Goal: Information Seeking & Learning: Learn about a topic

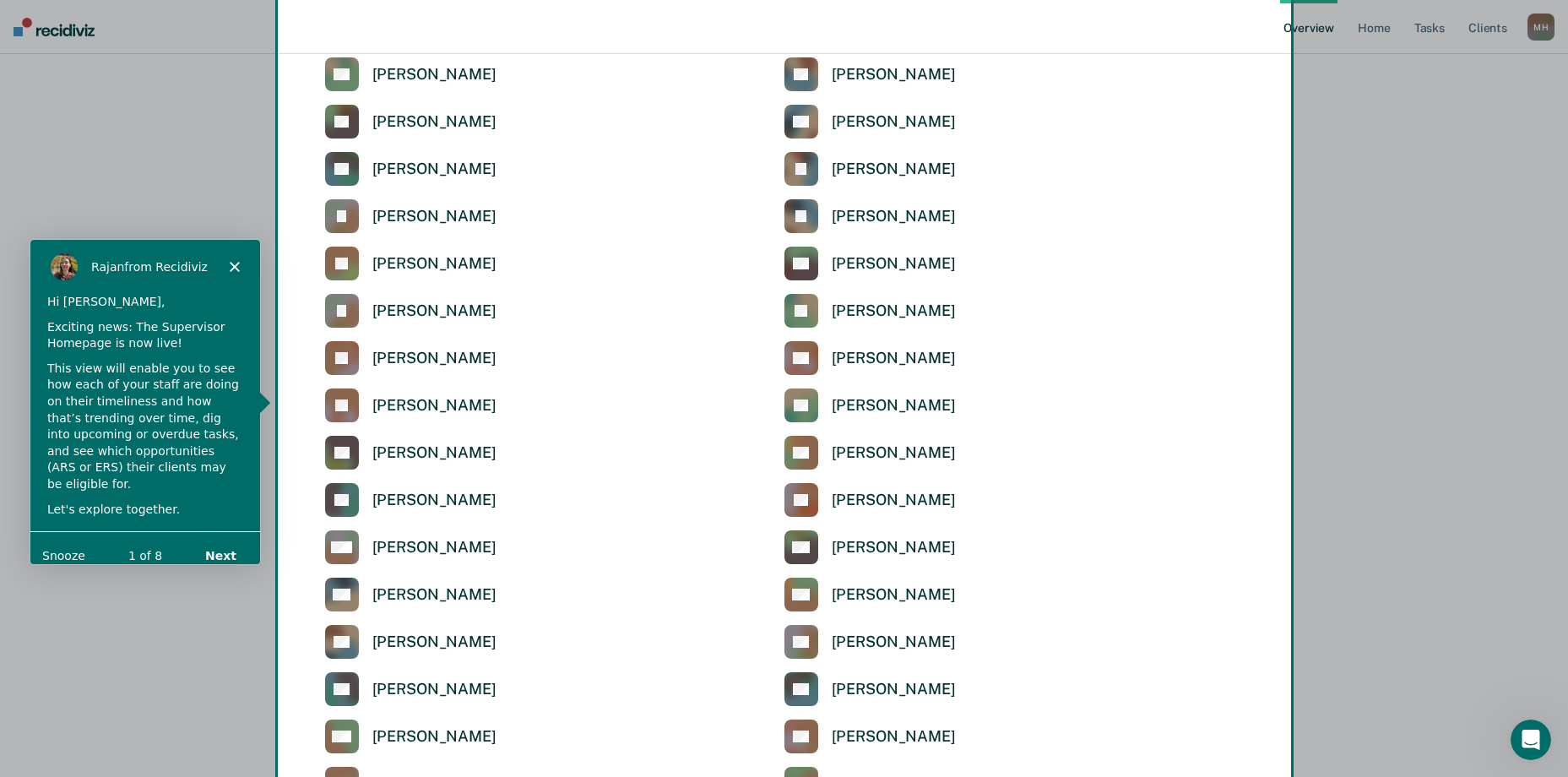
scroll to position [3504, 0]
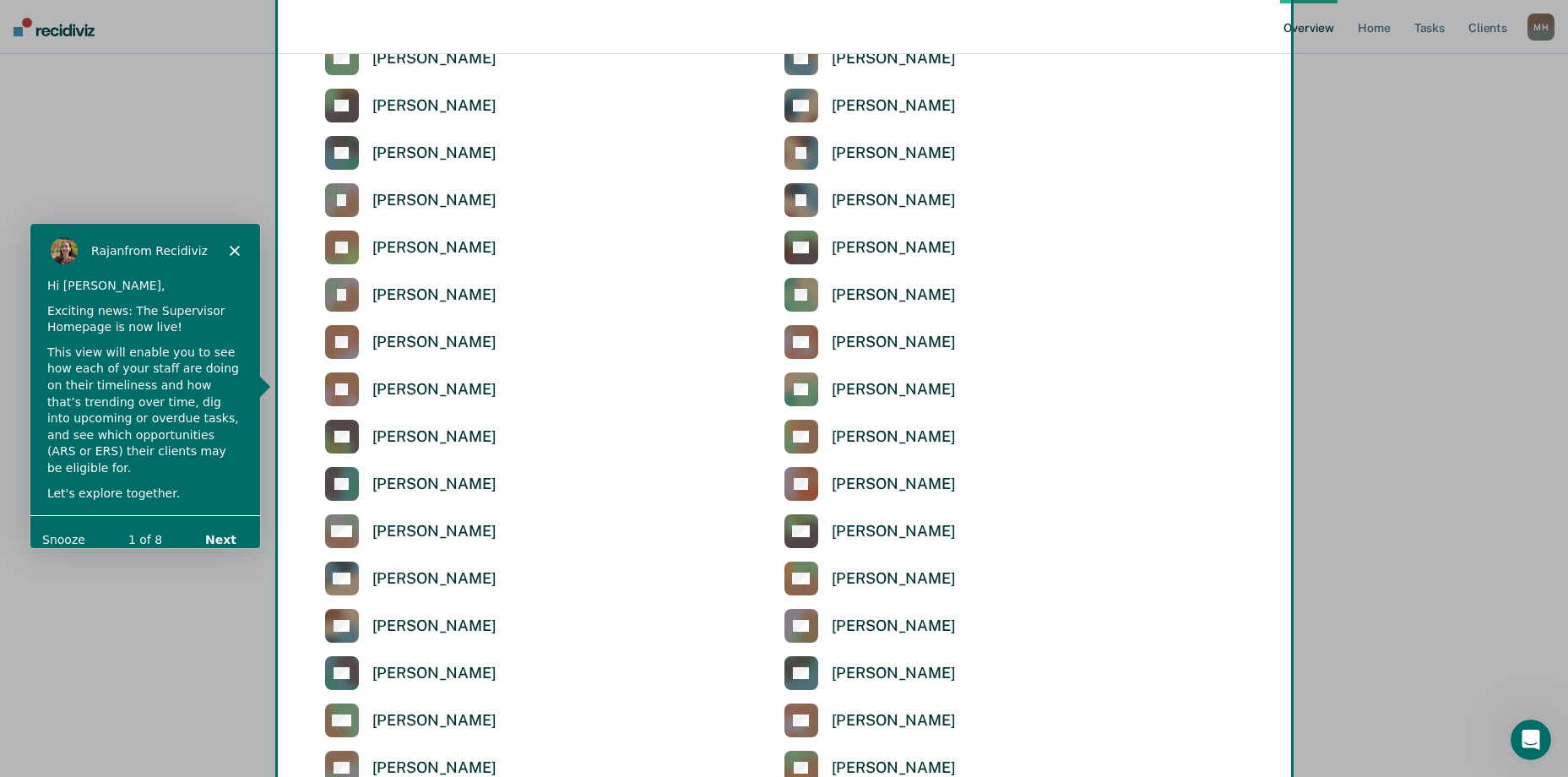
click at [233, 240] on div "[PERSON_NAME] from Recidiviz" at bounding box center [143, 250] width 230 height 54
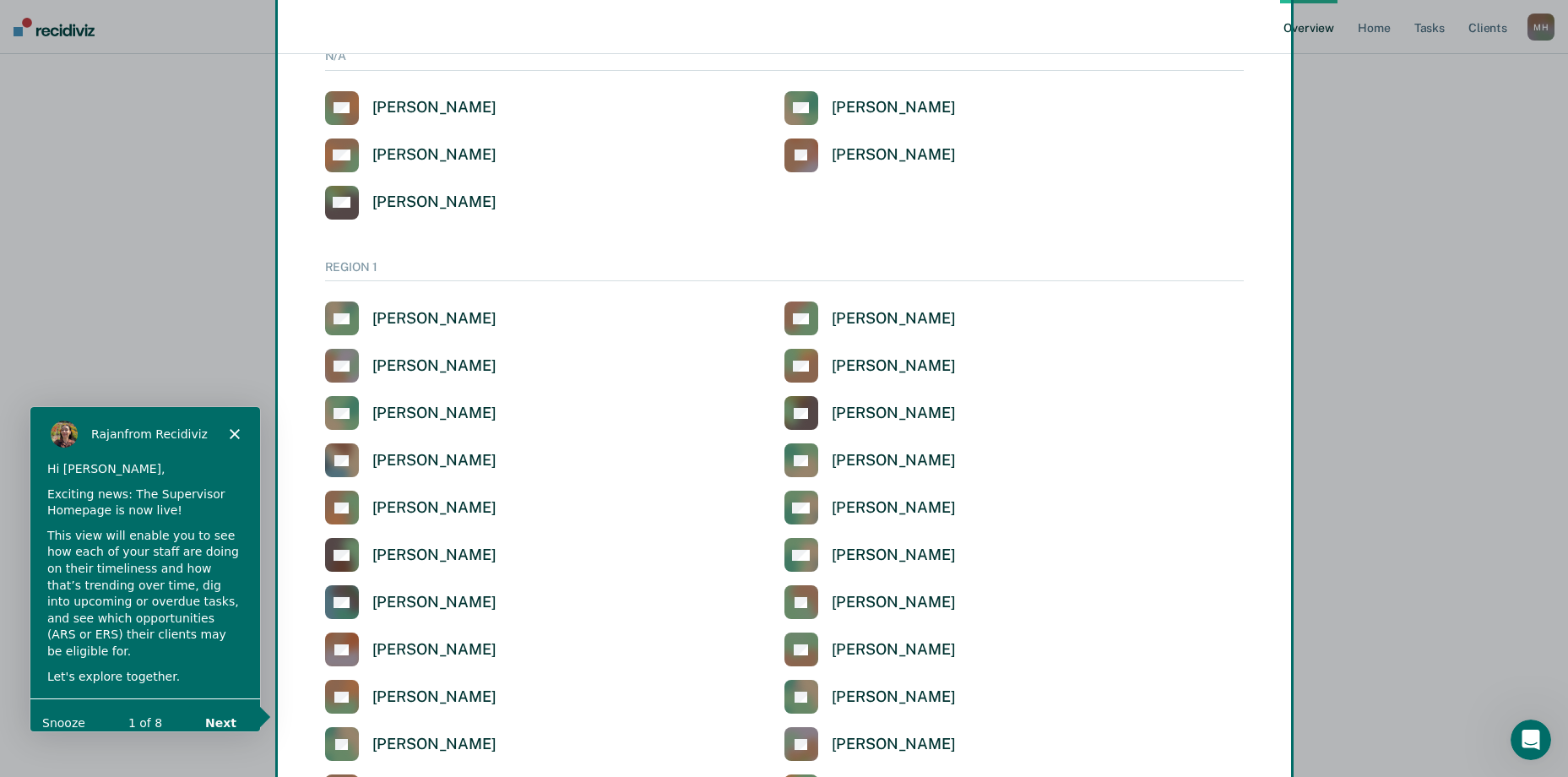
scroll to position [0, 0]
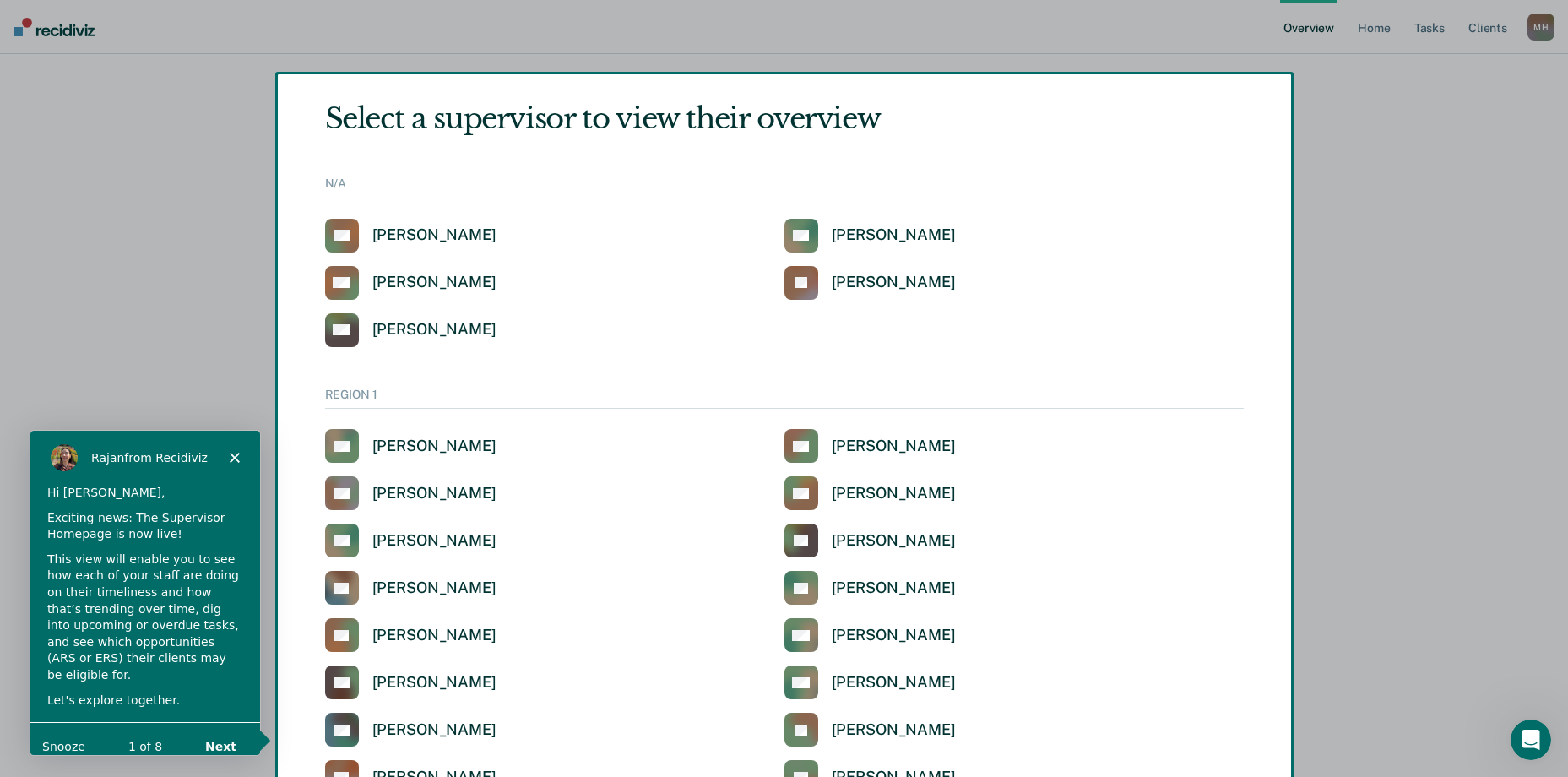
click at [396, 283] on div "Product tour overlay" at bounding box center [784, 388] width 1568 height 777
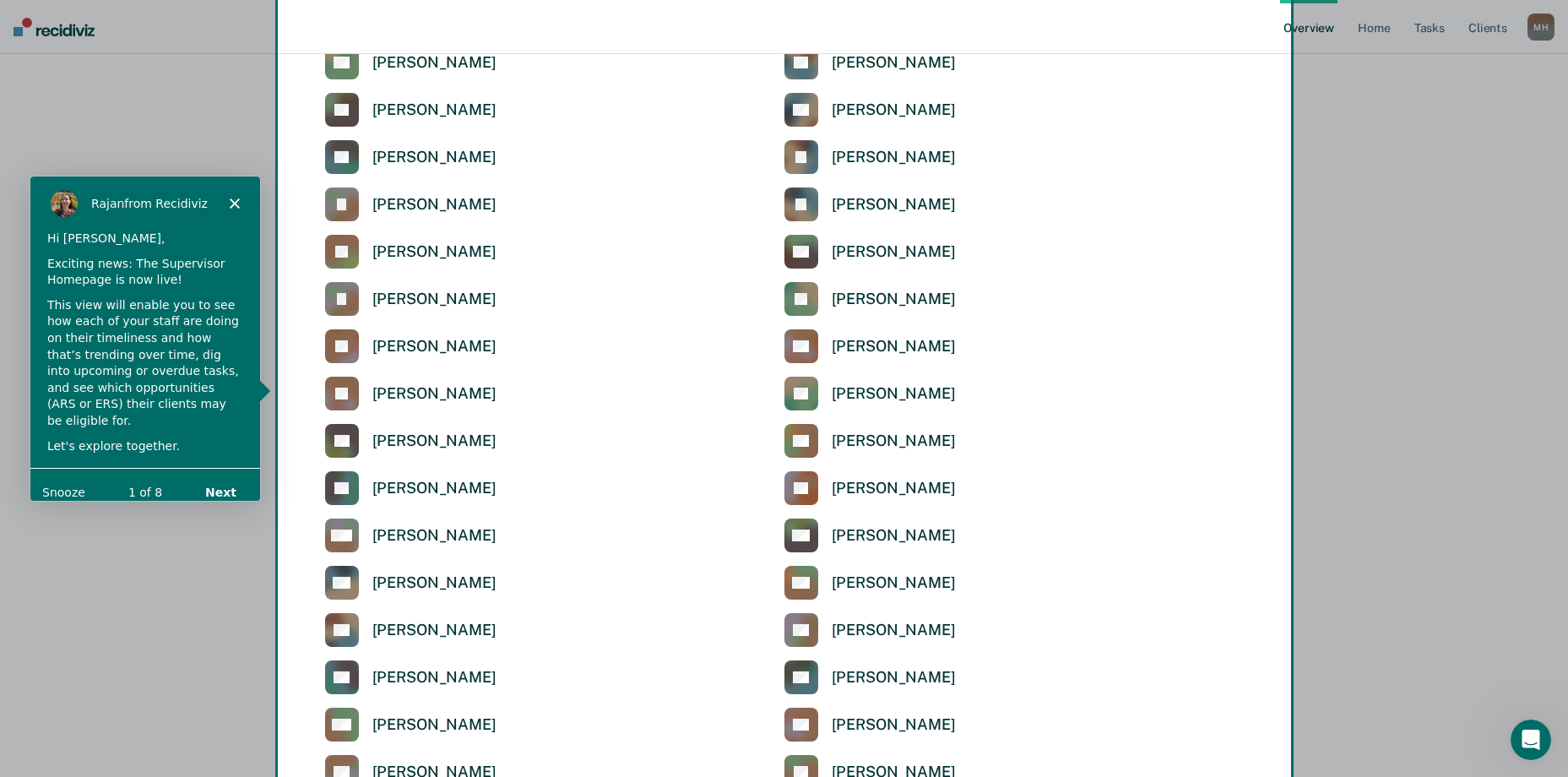
scroll to position [3504, 0]
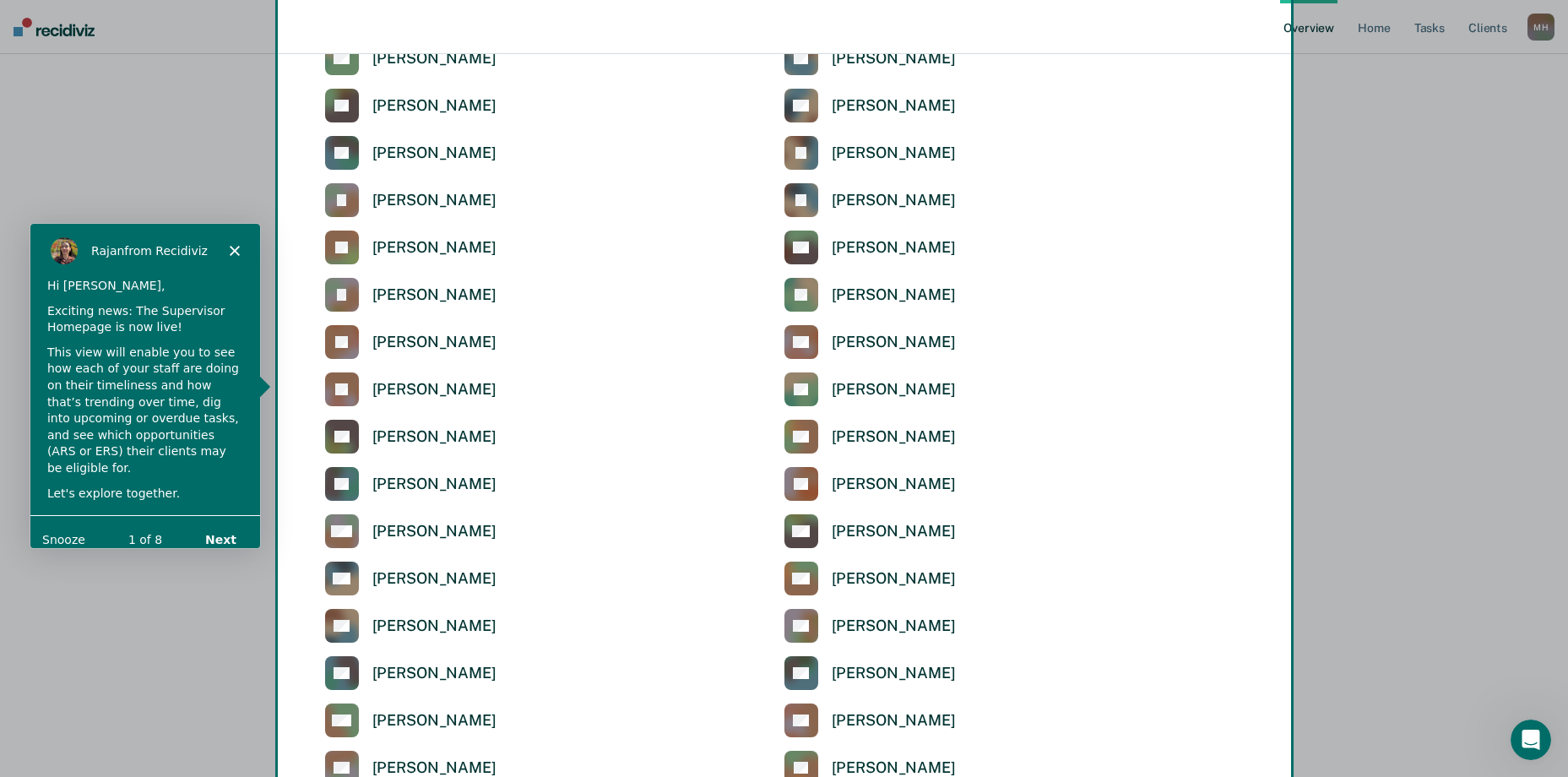
click at [883, 200] on div "Product tour overlay" at bounding box center [784, 388] width 1568 height 777
click at [808, 196] on div "Product tour overlay" at bounding box center [784, 388] width 1568 height 777
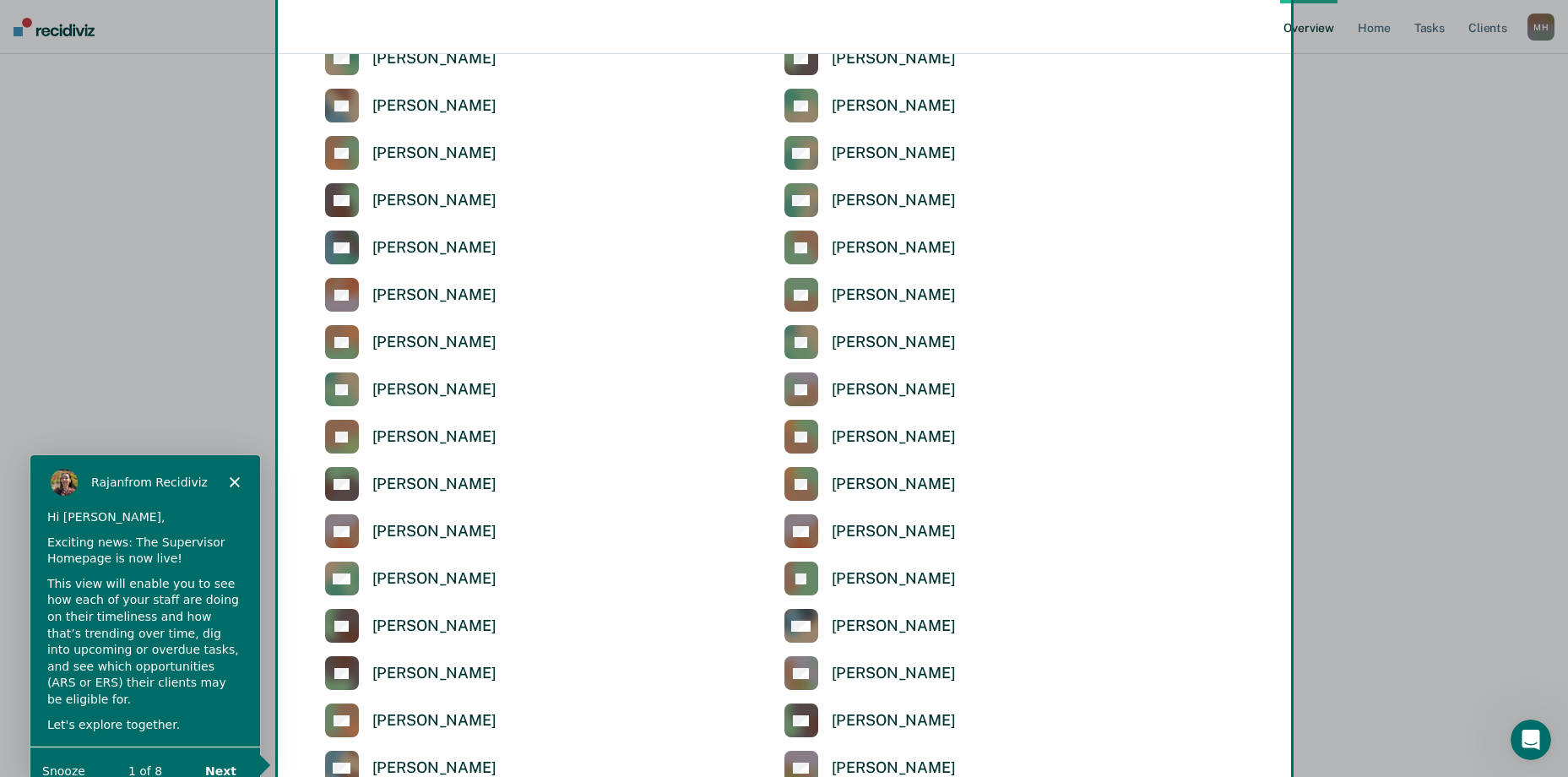
scroll to position [506, 0]
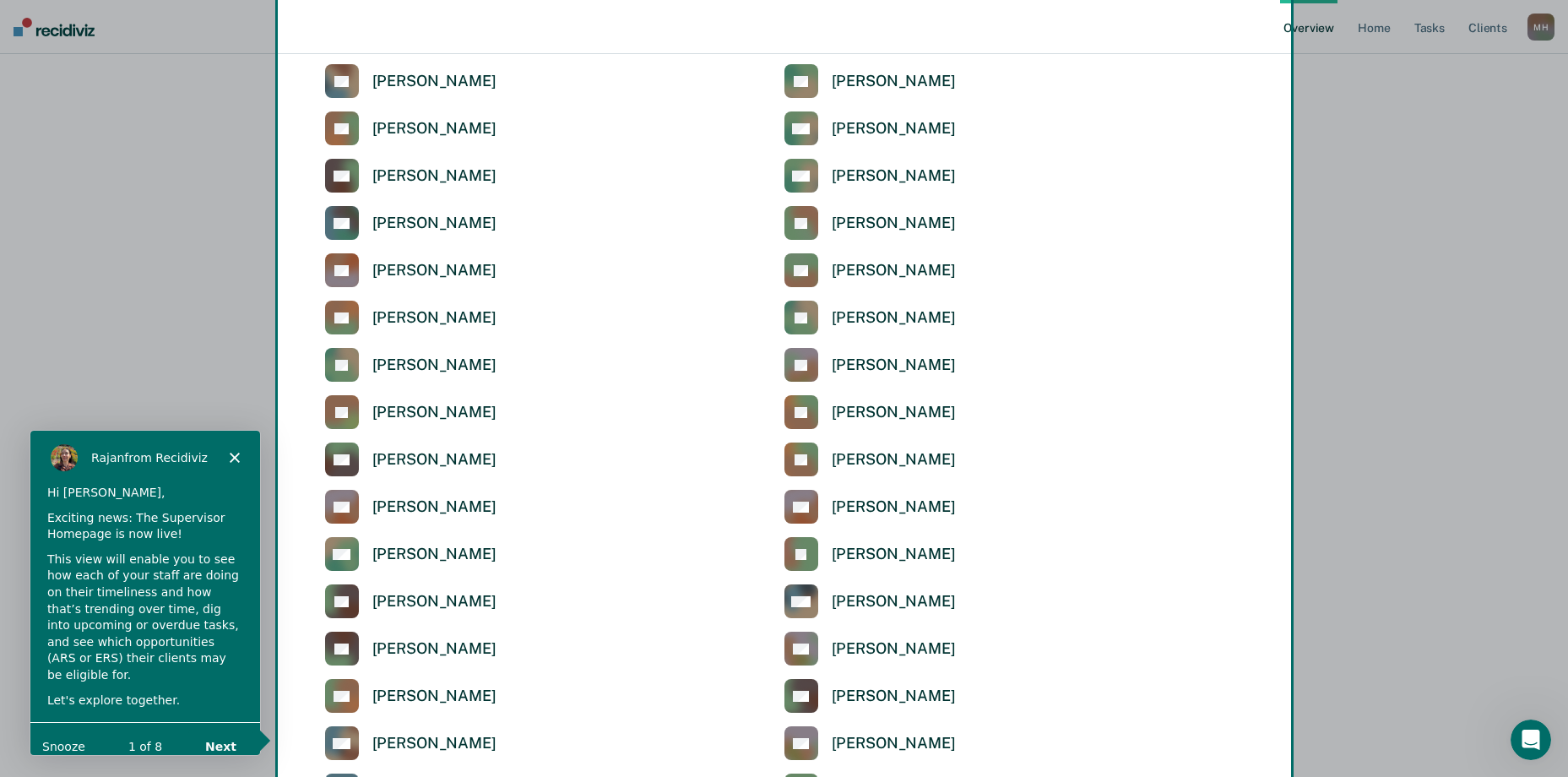
click at [873, 598] on div "Product tour overlay" at bounding box center [784, 388] width 1568 height 777
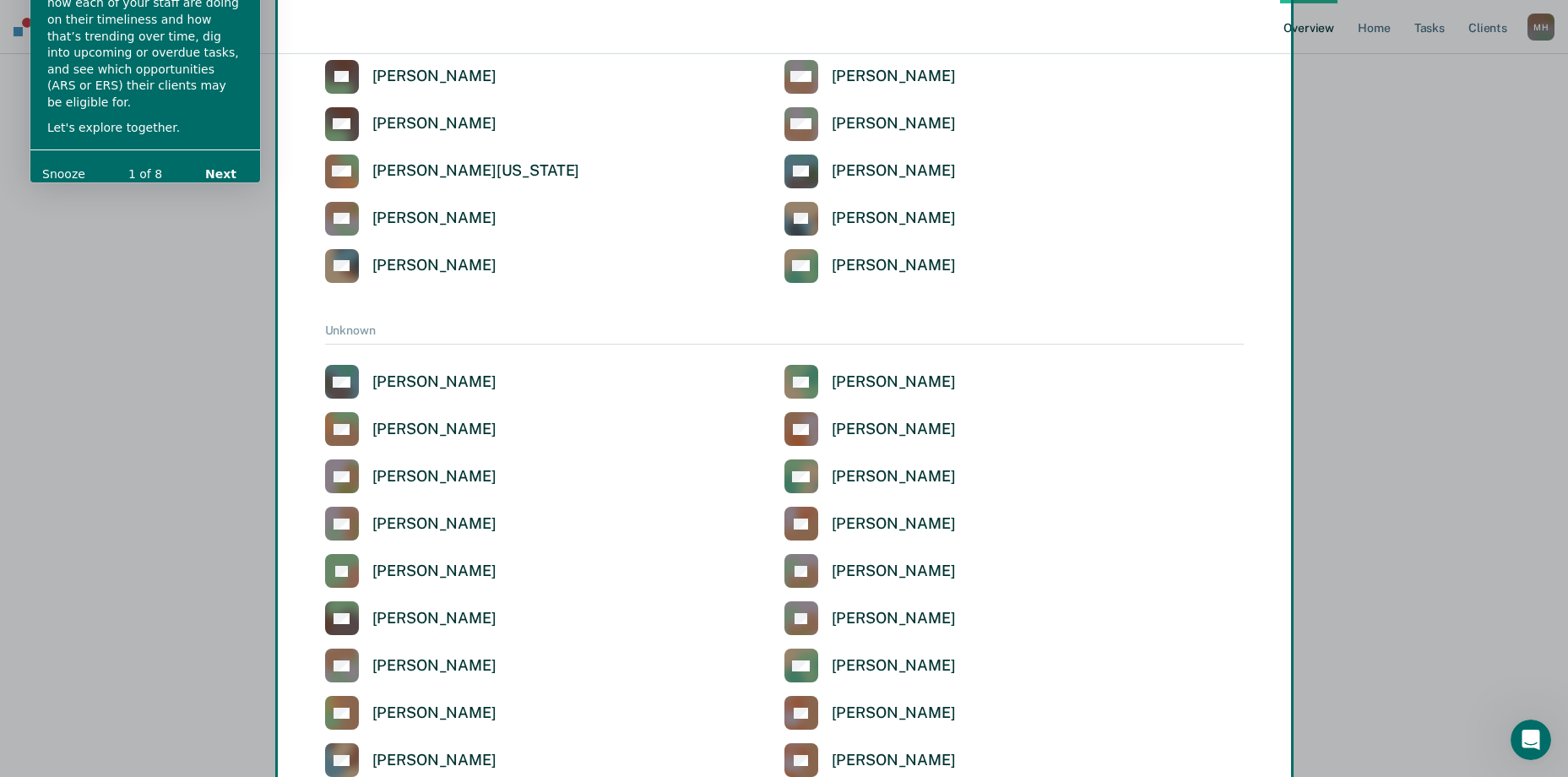
scroll to position [6468, 0]
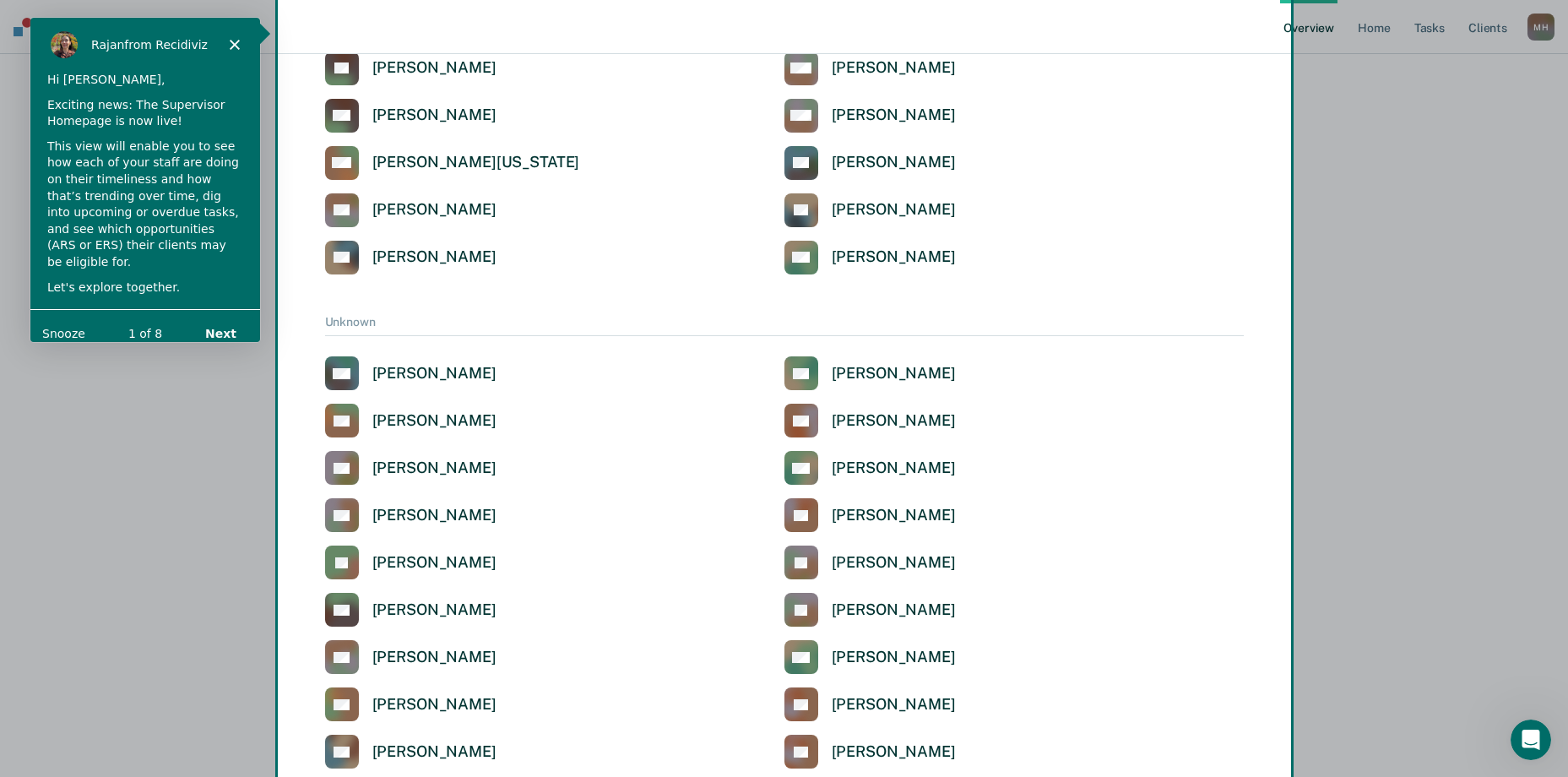
click at [235, 318] on button "Next" at bounding box center [219, 333] width 65 height 35
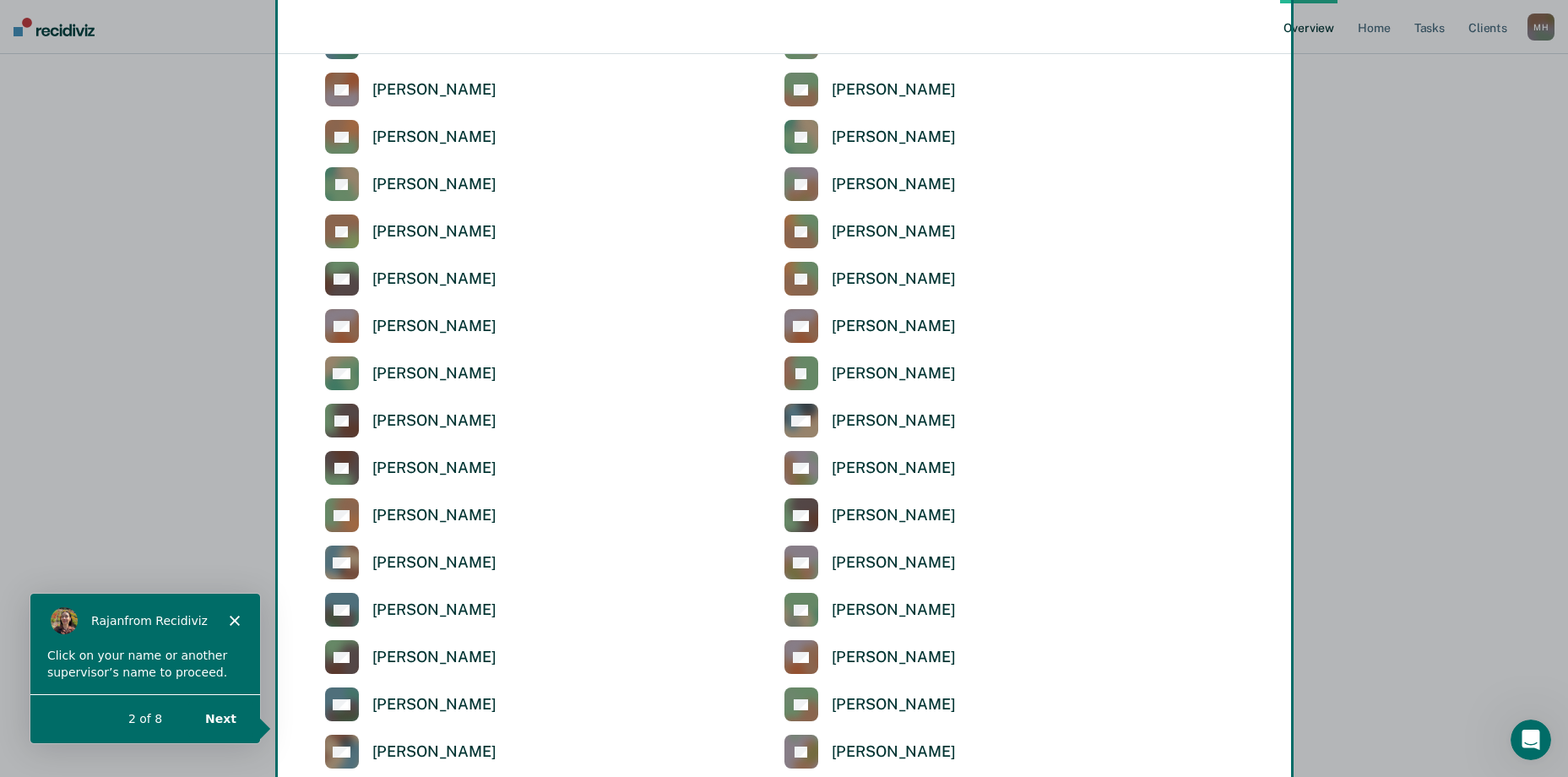
scroll to position [675, 0]
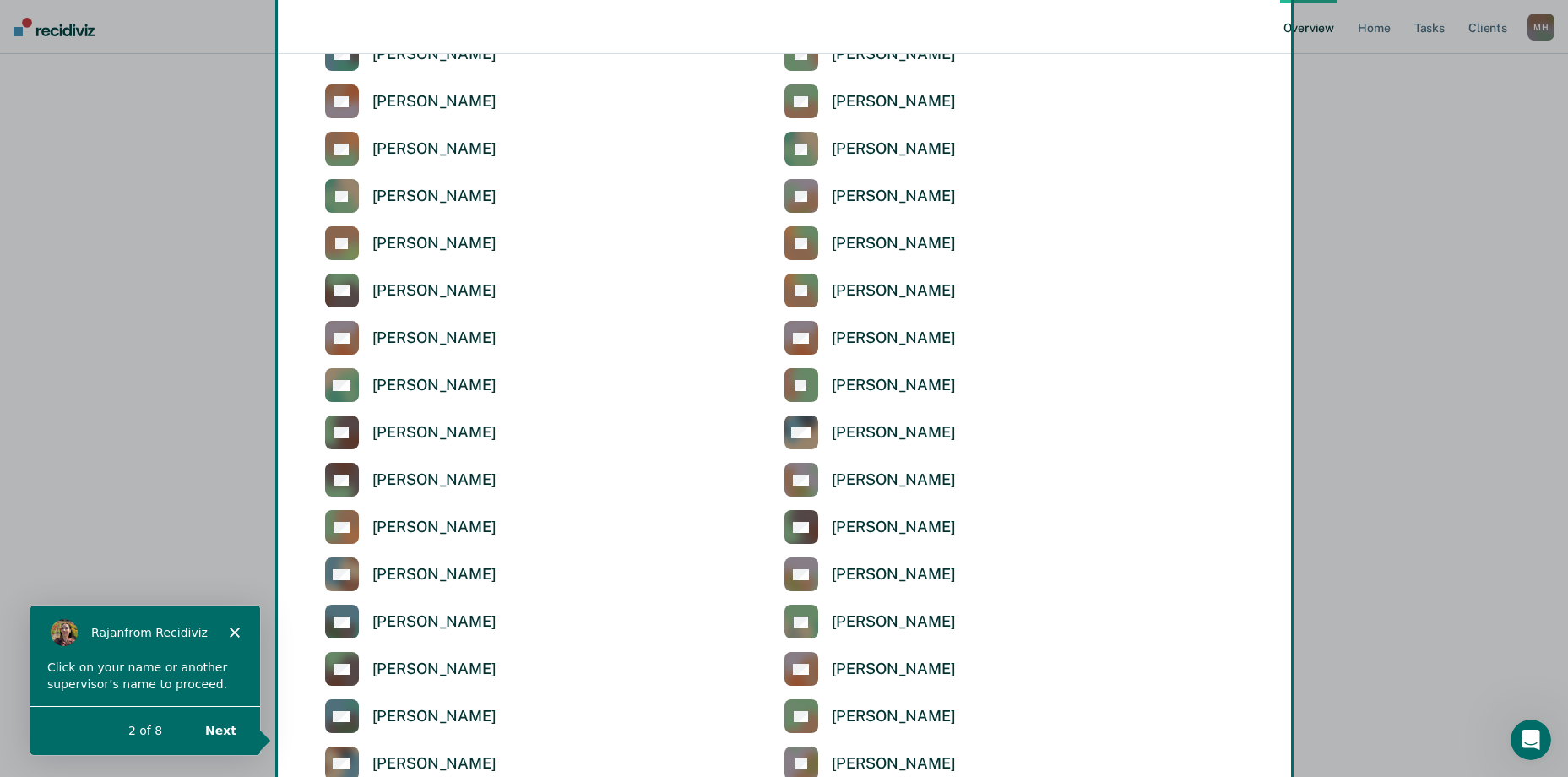
click at [811, 437] on div "Product tour overlay" at bounding box center [784, 388] width 1568 height 777
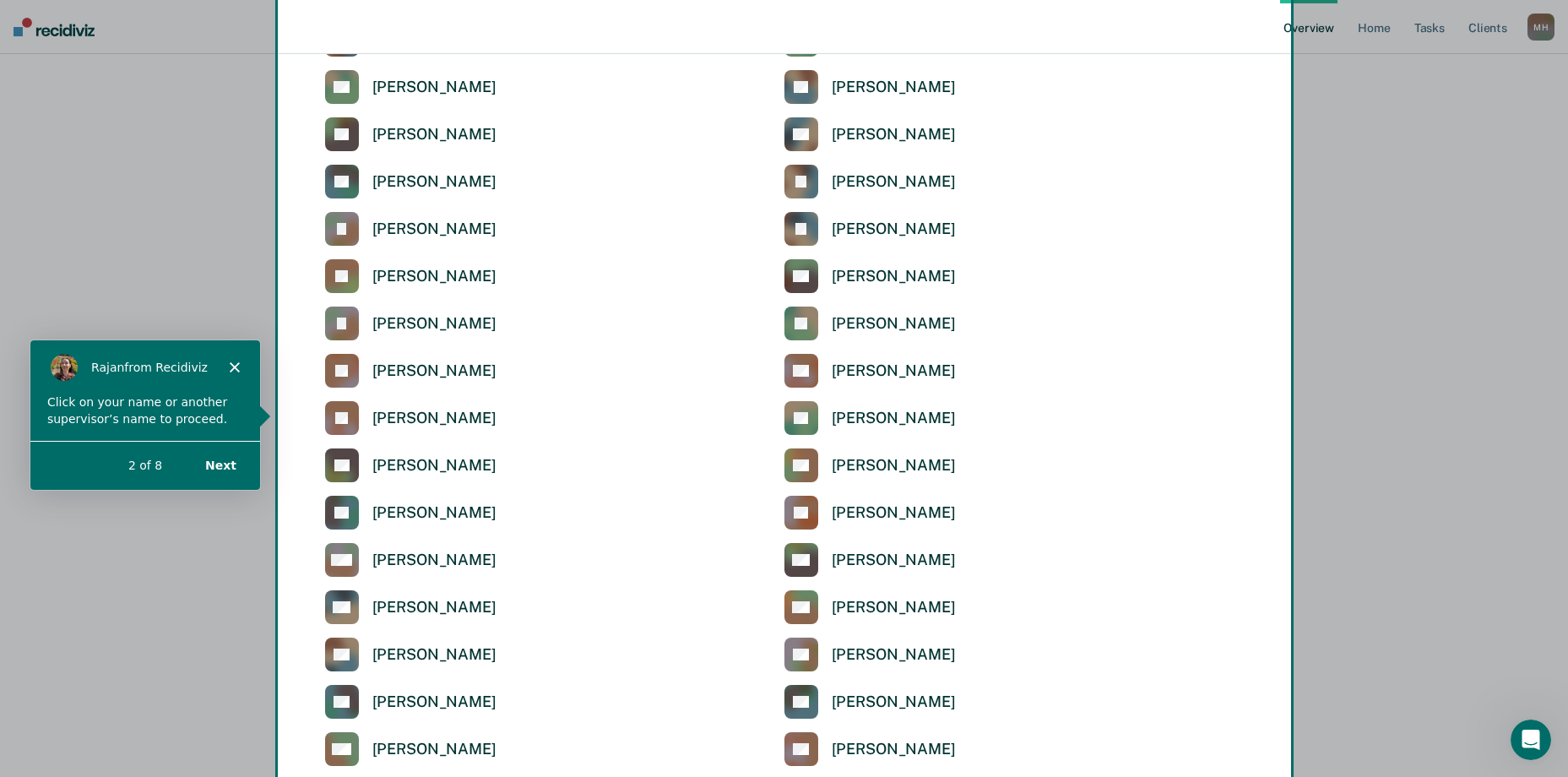
scroll to position [3504, 0]
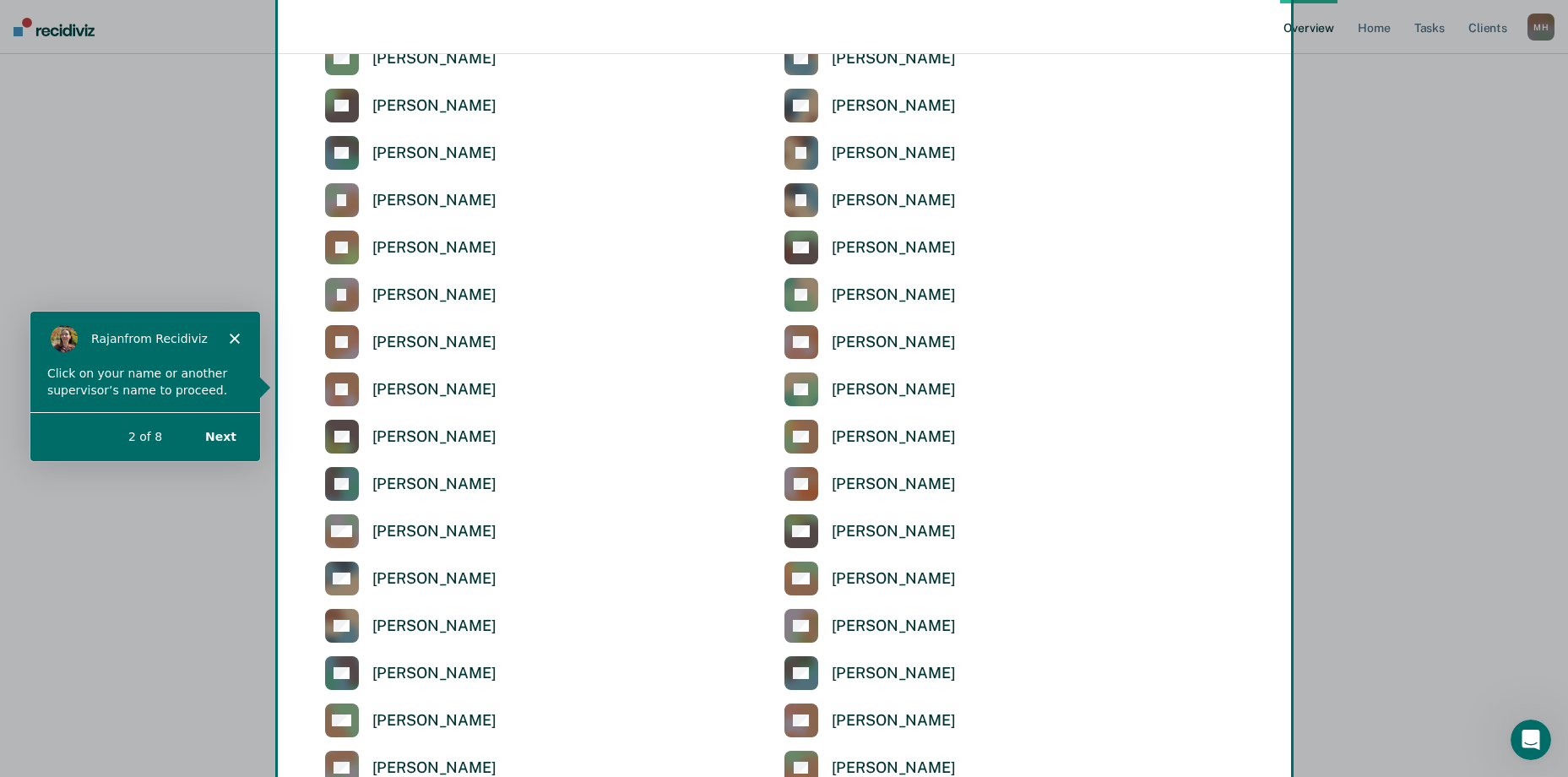
click at [219, 431] on button "Next" at bounding box center [219, 435] width 65 height 35
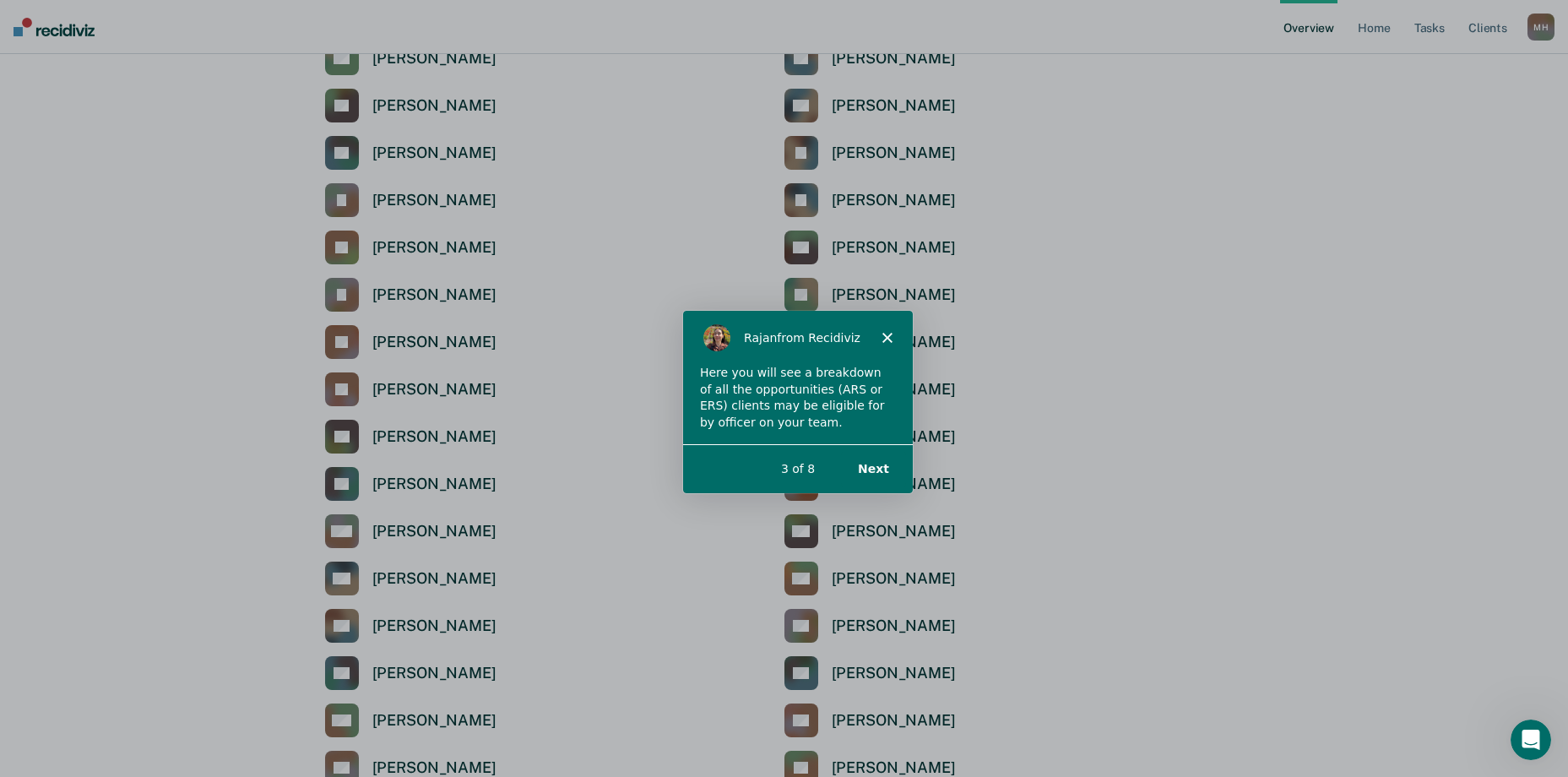
scroll to position [0, 0]
click at [876, 465] on button "Next" at bounding box center [871, 467] width 65 height 35
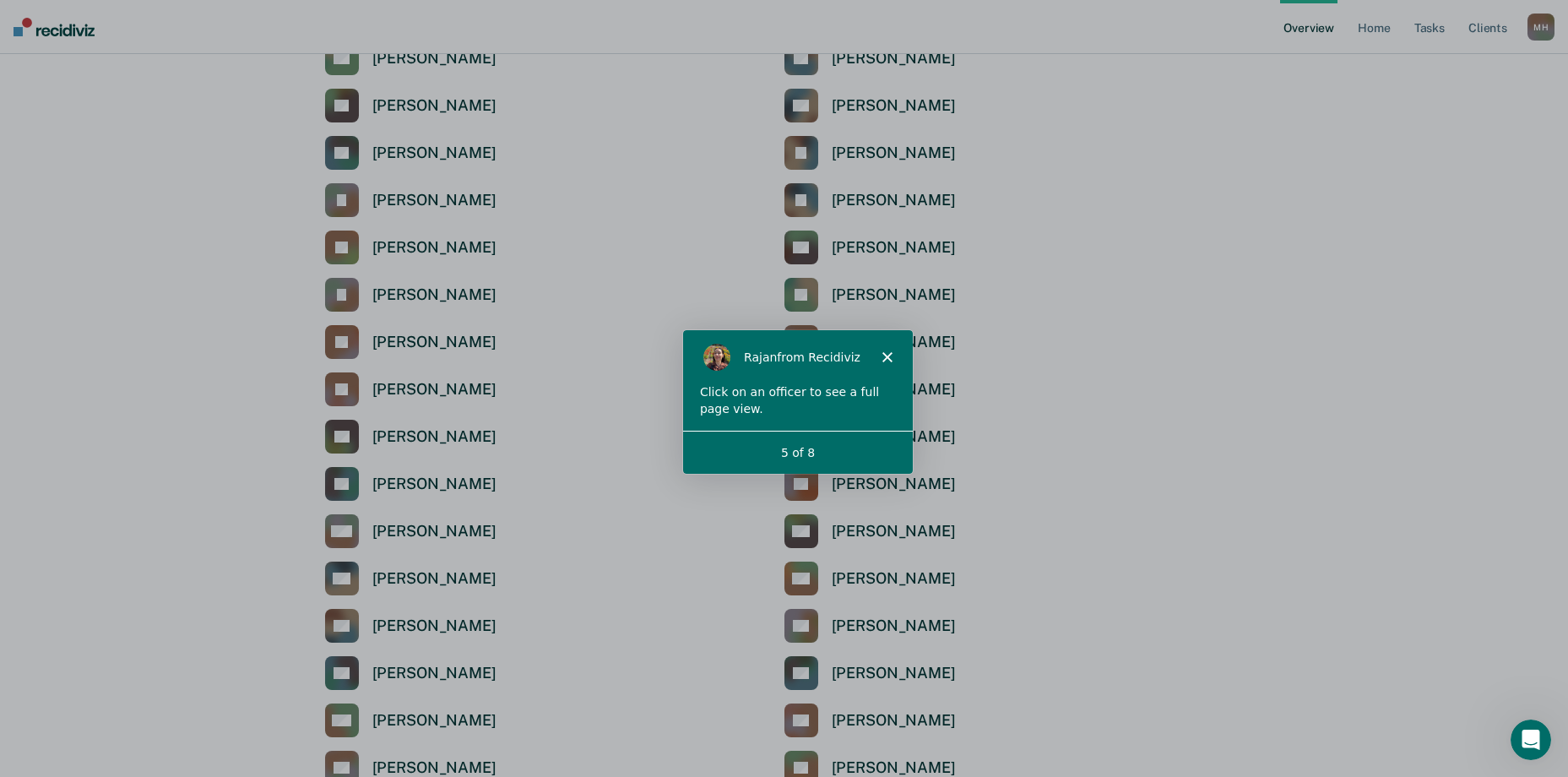
click at [885, 352] on icon "Close" at bounding box center [885, 355] width 10 height 10
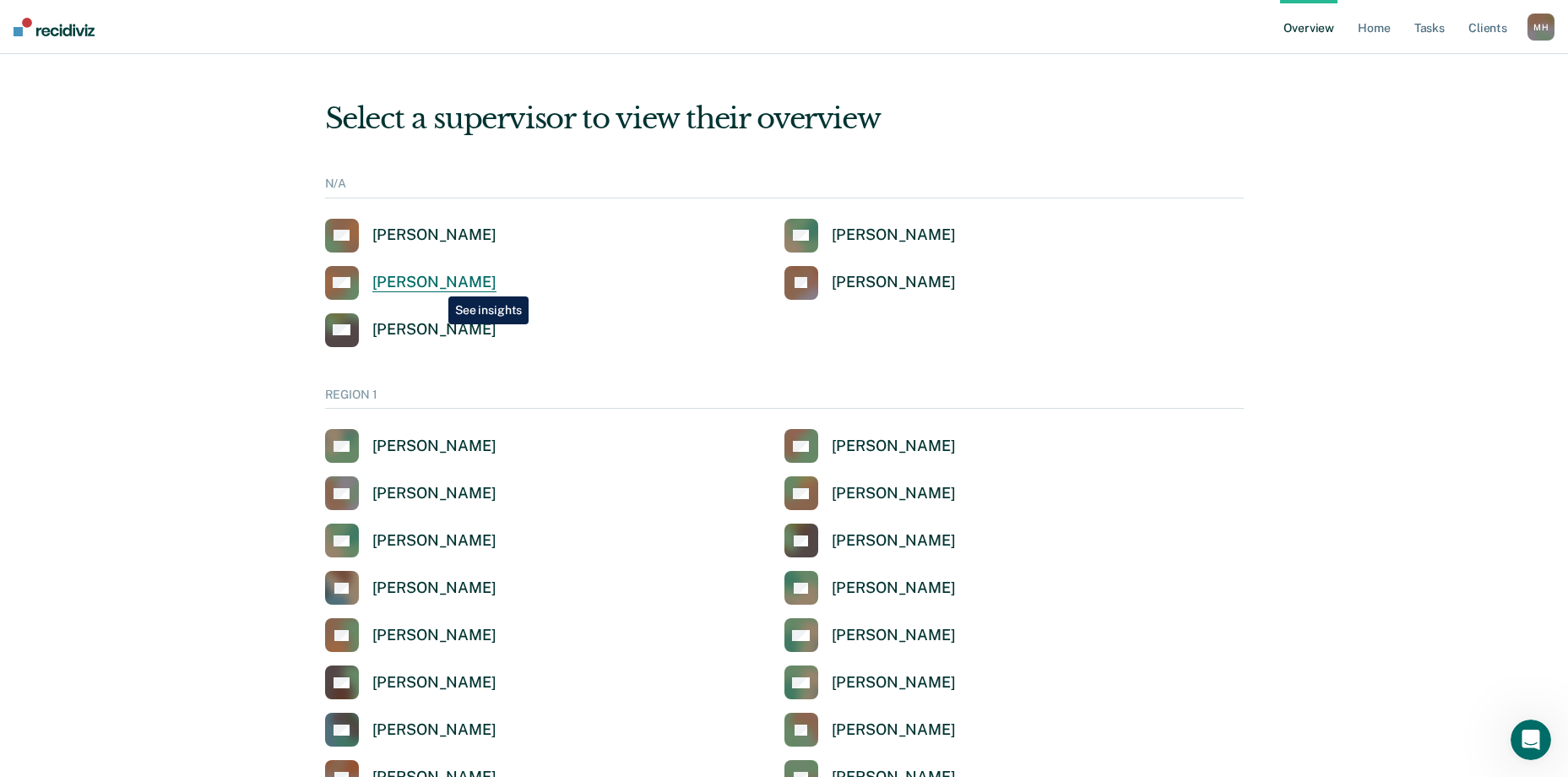
click at [436, 284] on div "[PERSON_NAME]" at bounding box center [434, 282] width 124 height 20
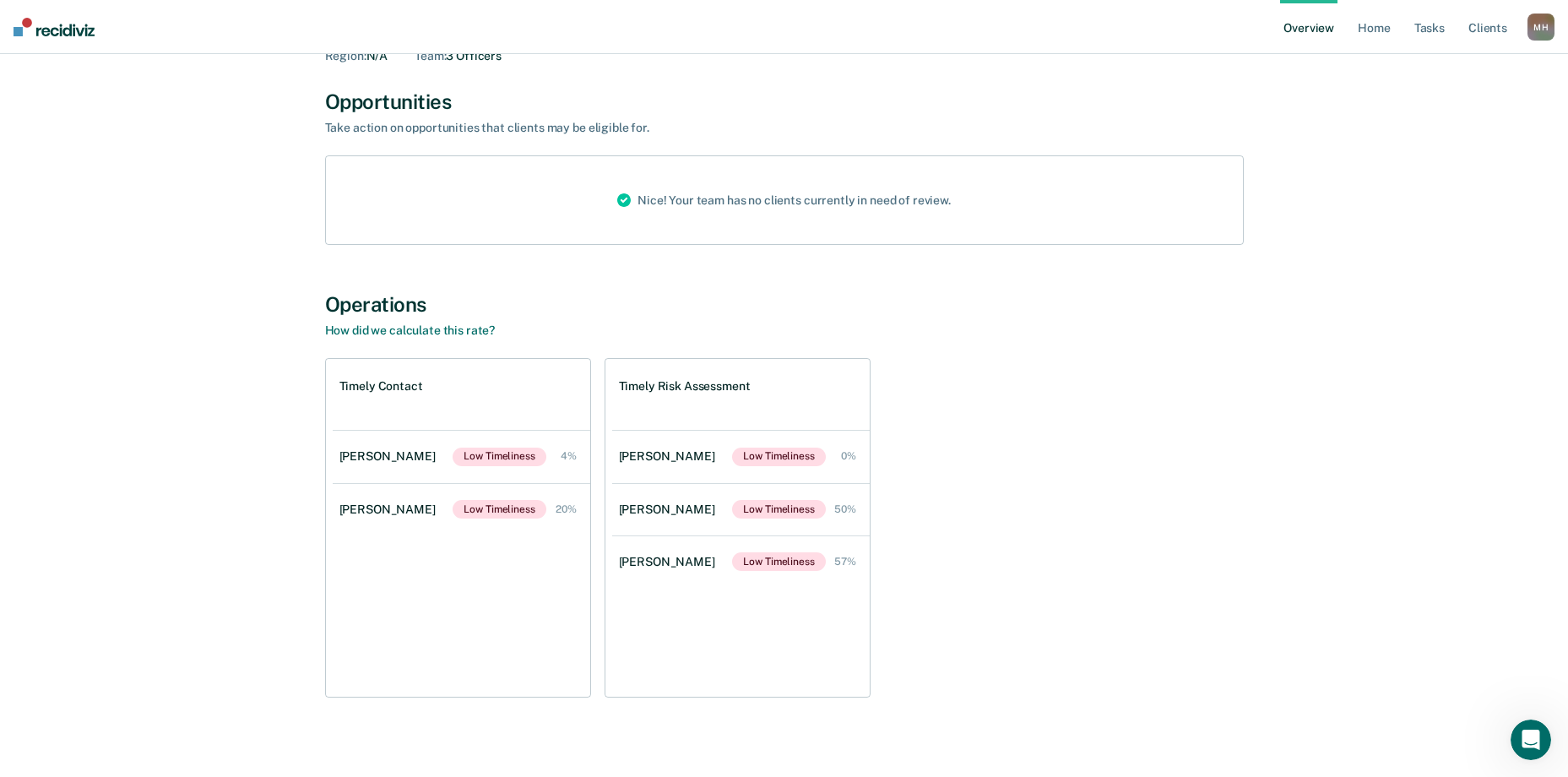
scroll to position [130, 0]
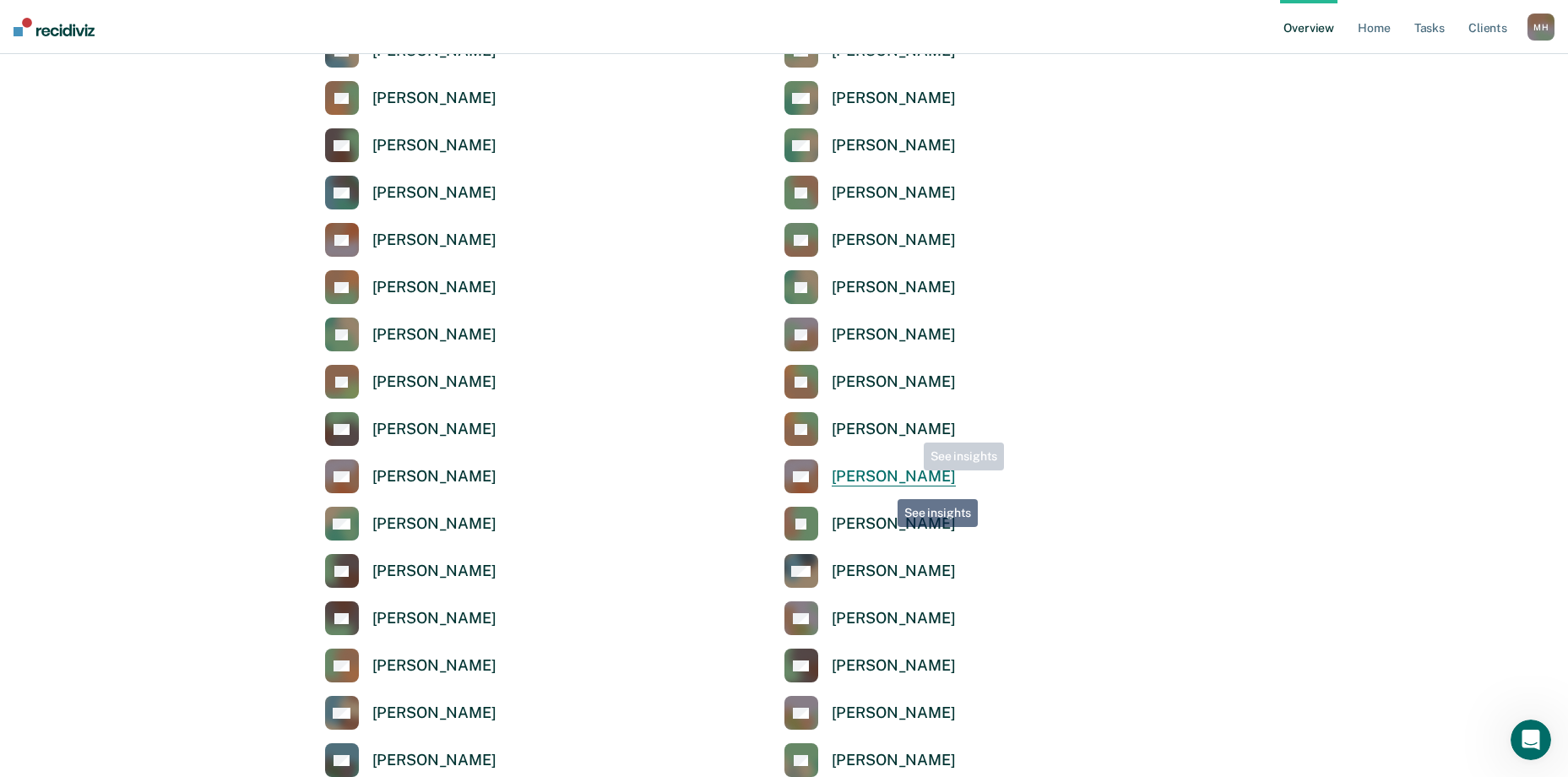
scroll to position [506, 0]
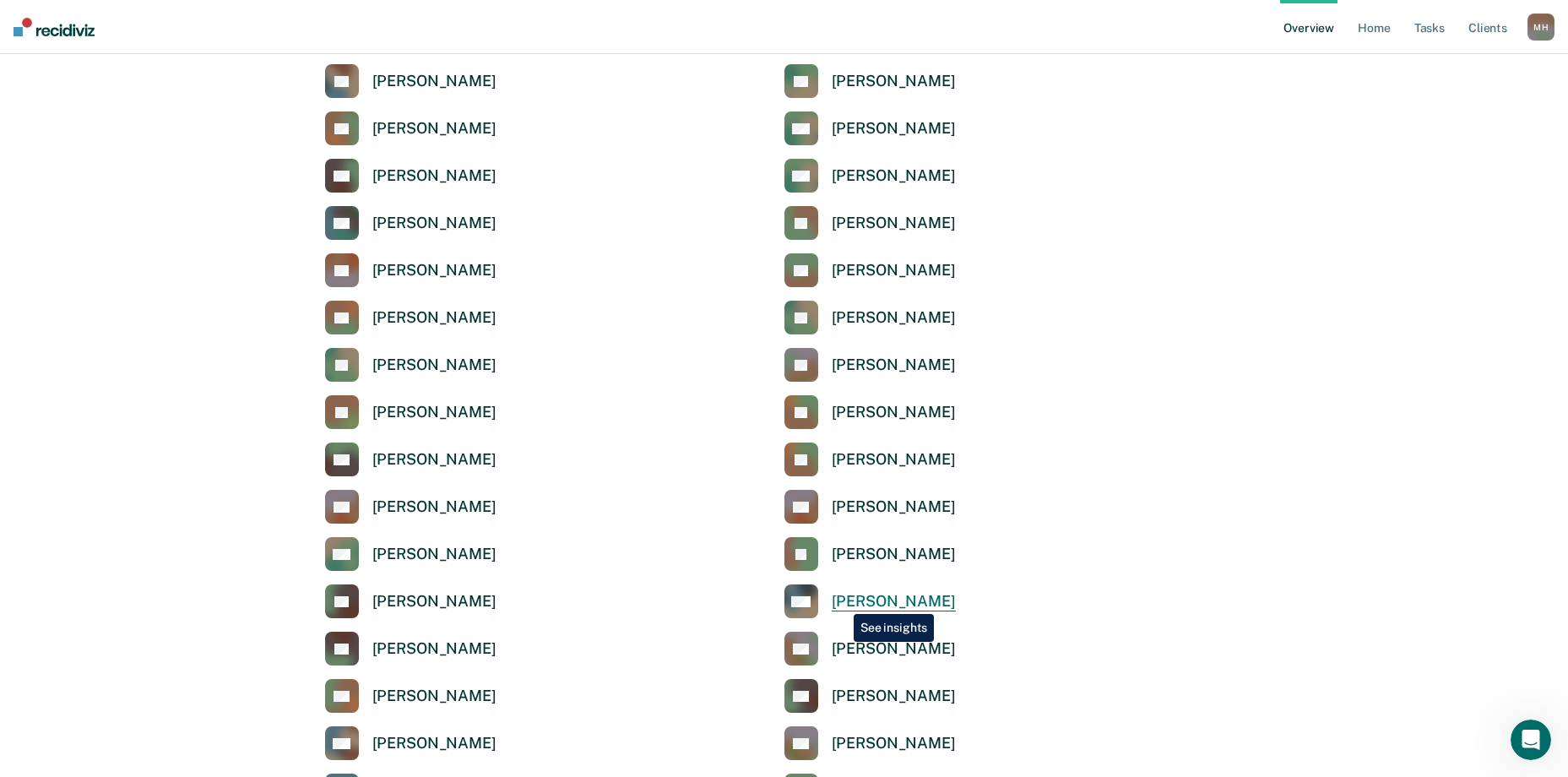
click at [841, 601] on div "[PERSON_NAME]" at bounding box center [894, 601] width 124 height 20
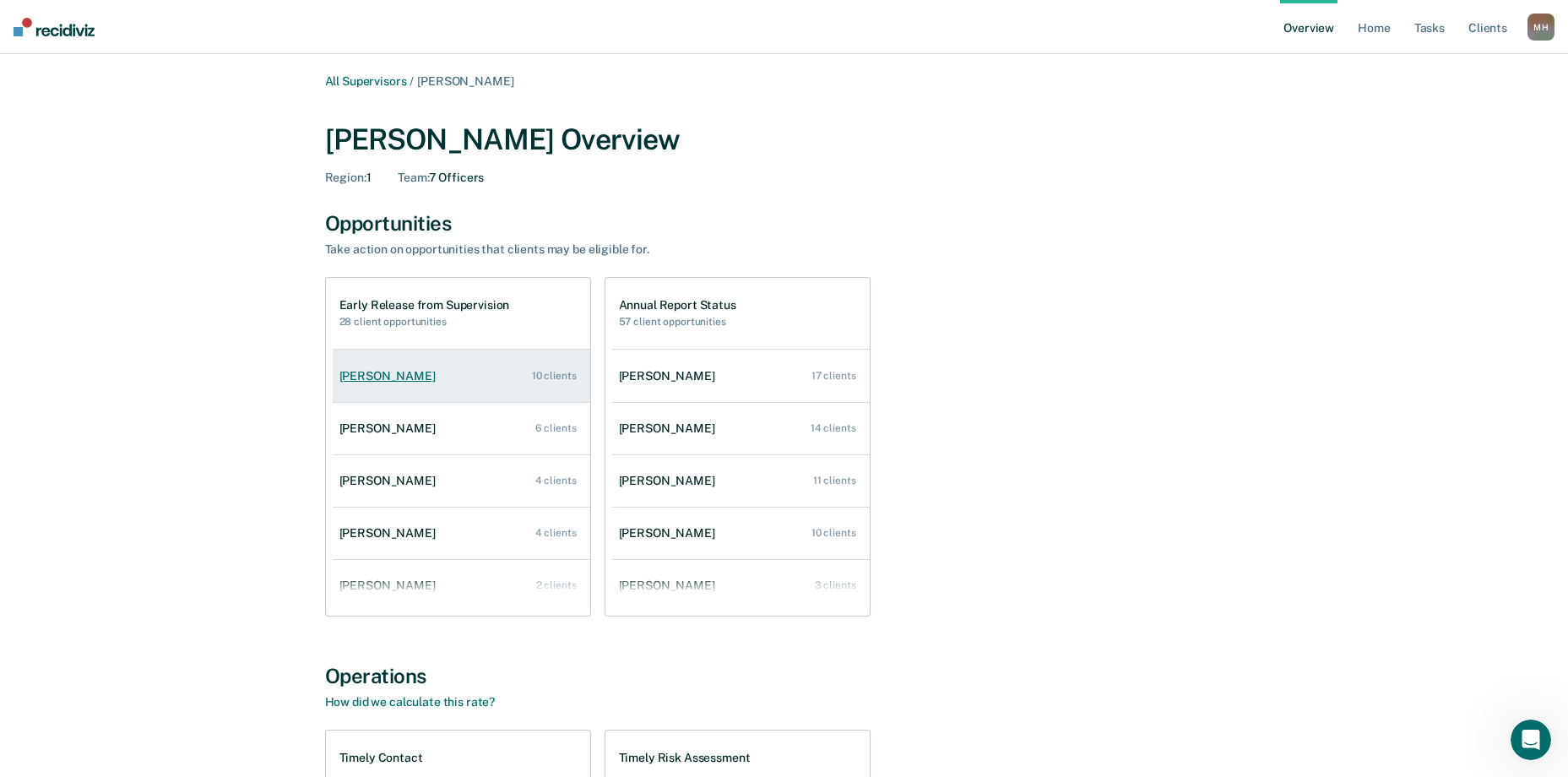
click at [388, 377] on div "[PERSON_NAME]" at bounding box center [391, 376] width 103 height 14
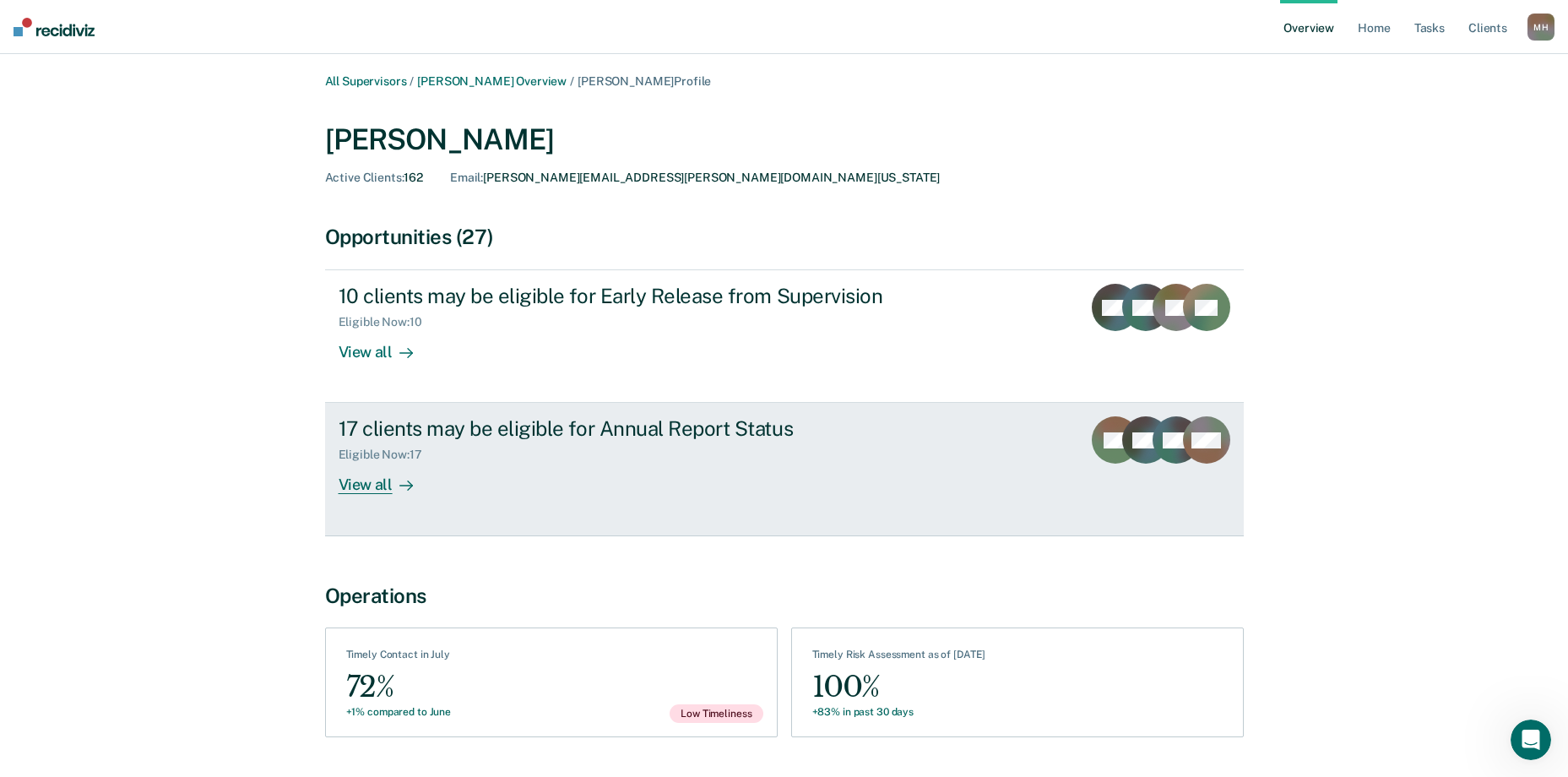
click at [371, 486] on div "View all" at bounding box center [385, 478] width 95 height 33
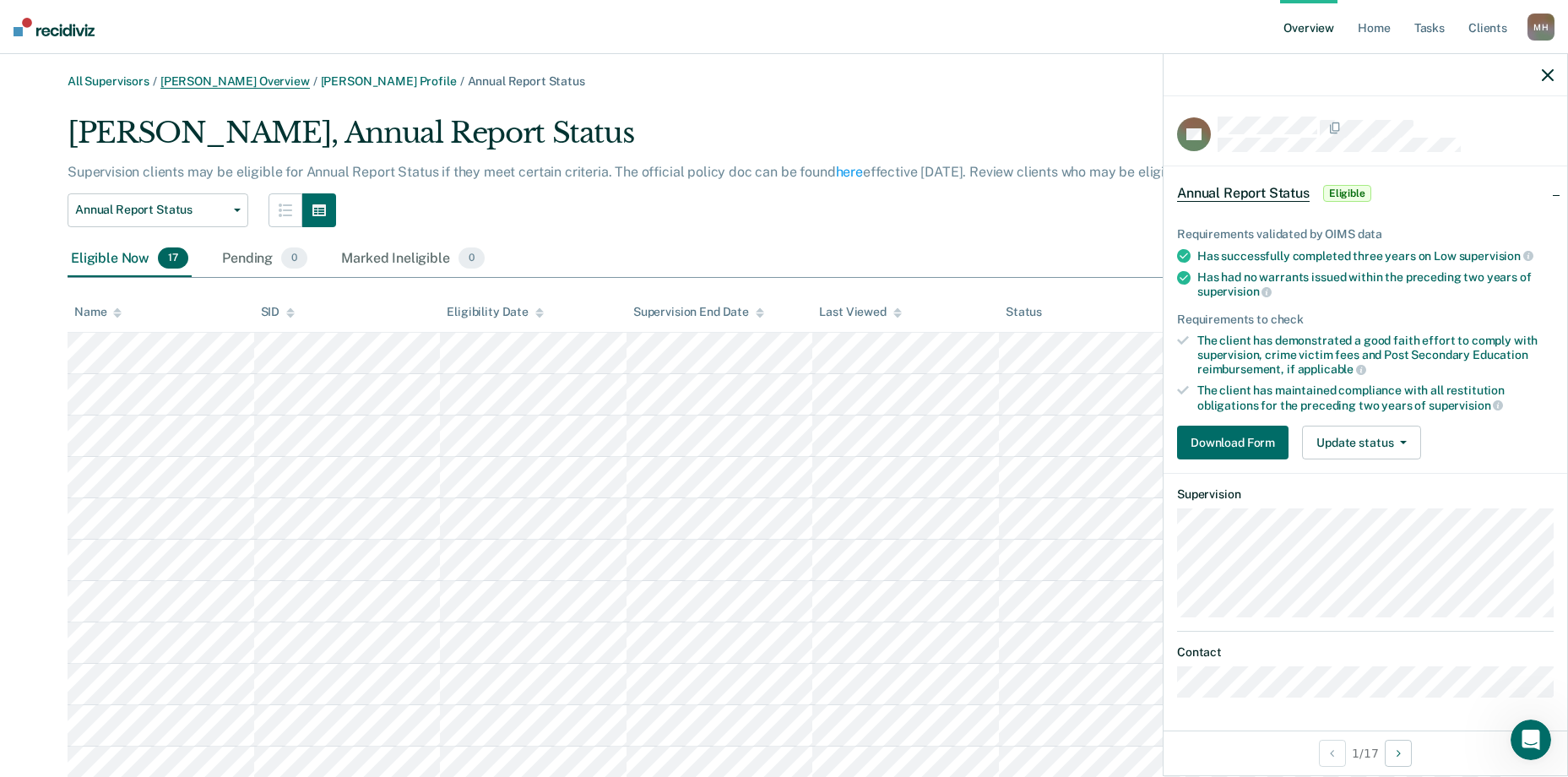
click at [196, 81] on link "[PERSON_NAME] Overview" at bounding box center [234, 81] width 149 height 14
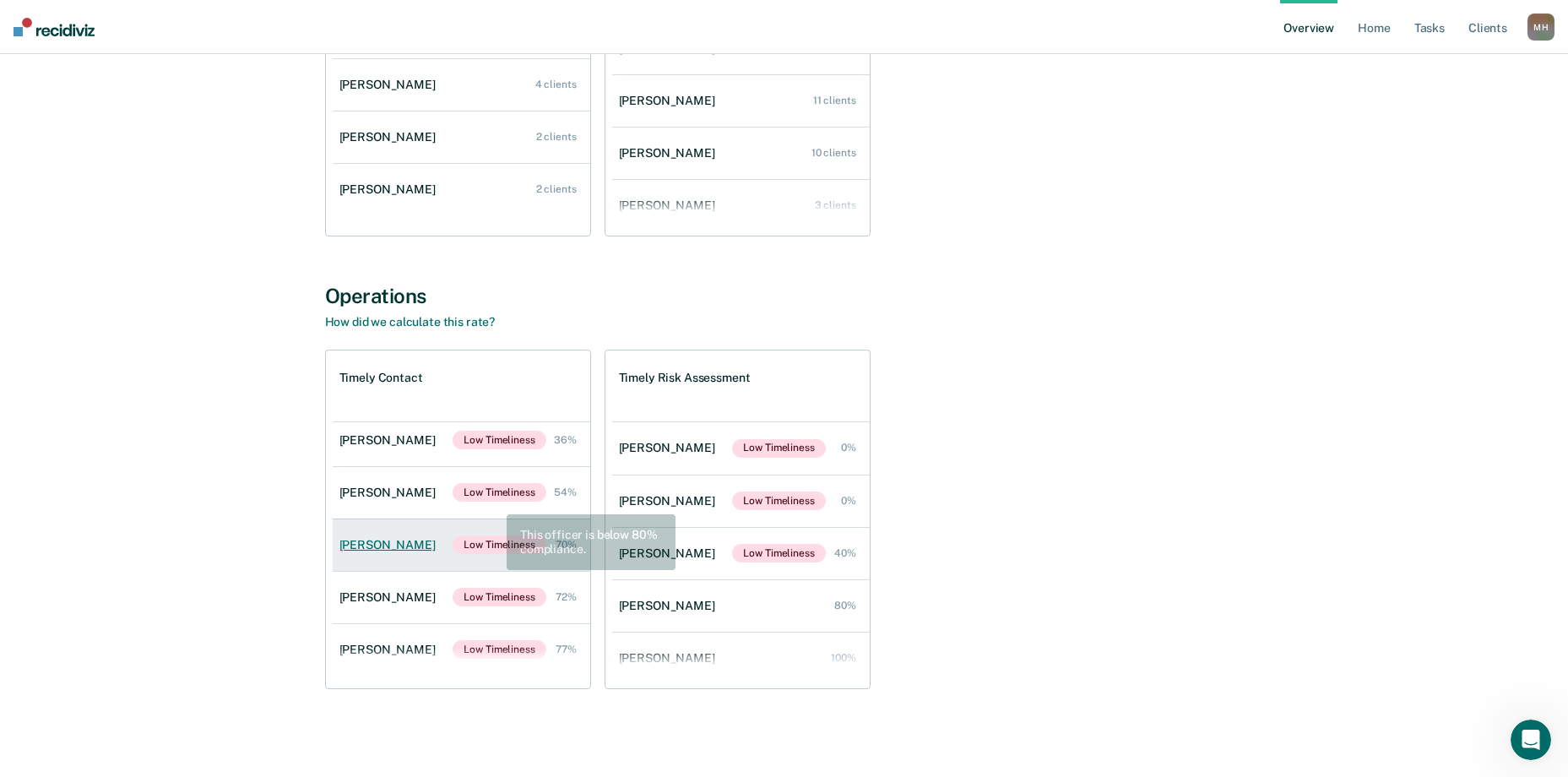
scroll to position [121, 0]
